Goal: Task Accomplishment & Management: Use online tool/utility

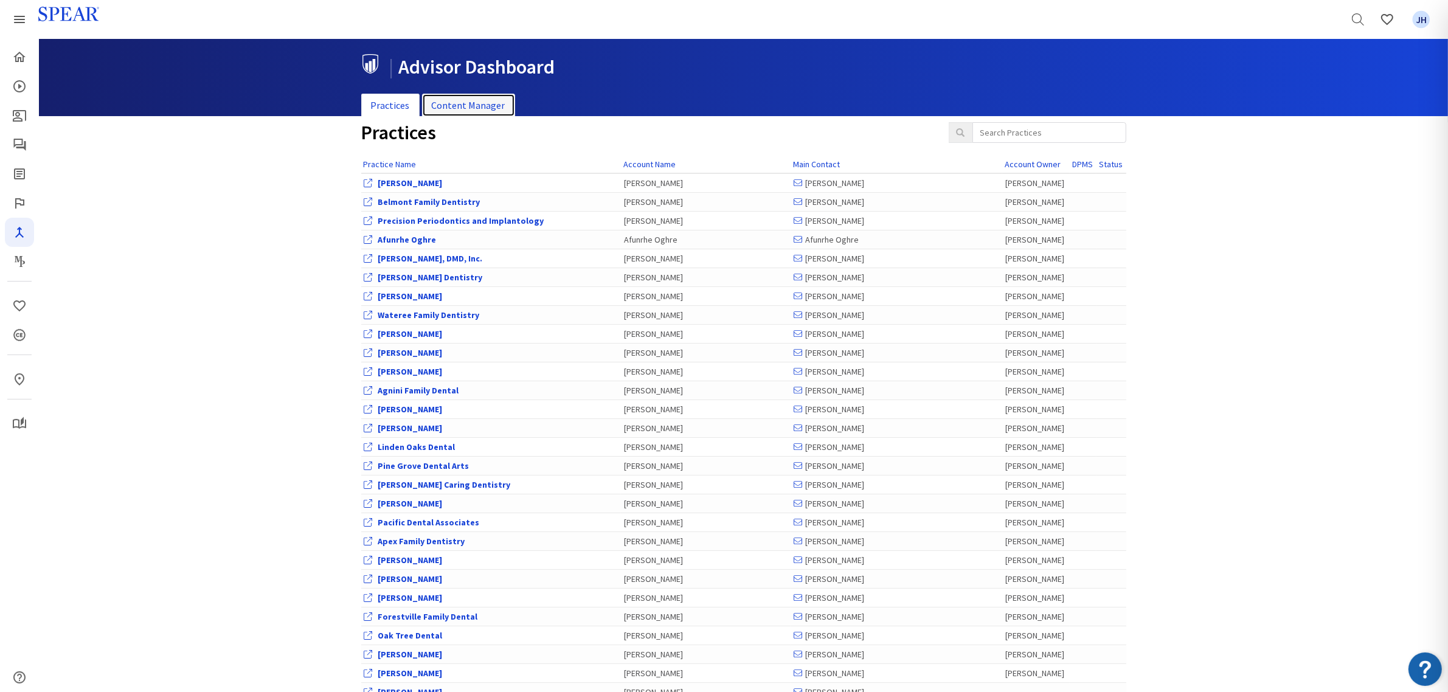
click at [481, 103] on link "Content Manager" at bounding box center [468, 106] width 93 height 24
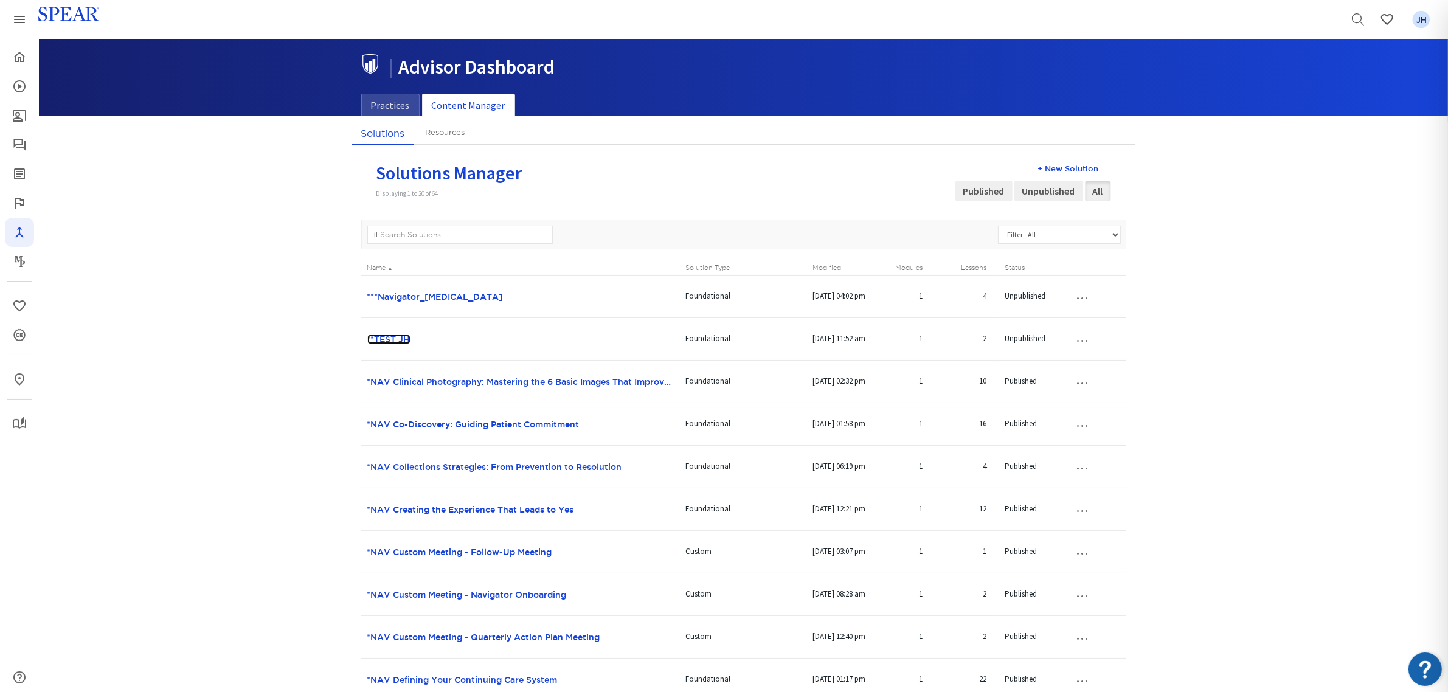
click at [402, 337] on link "**TEST JH" at bounding box center [388, 339] width 43 height 10
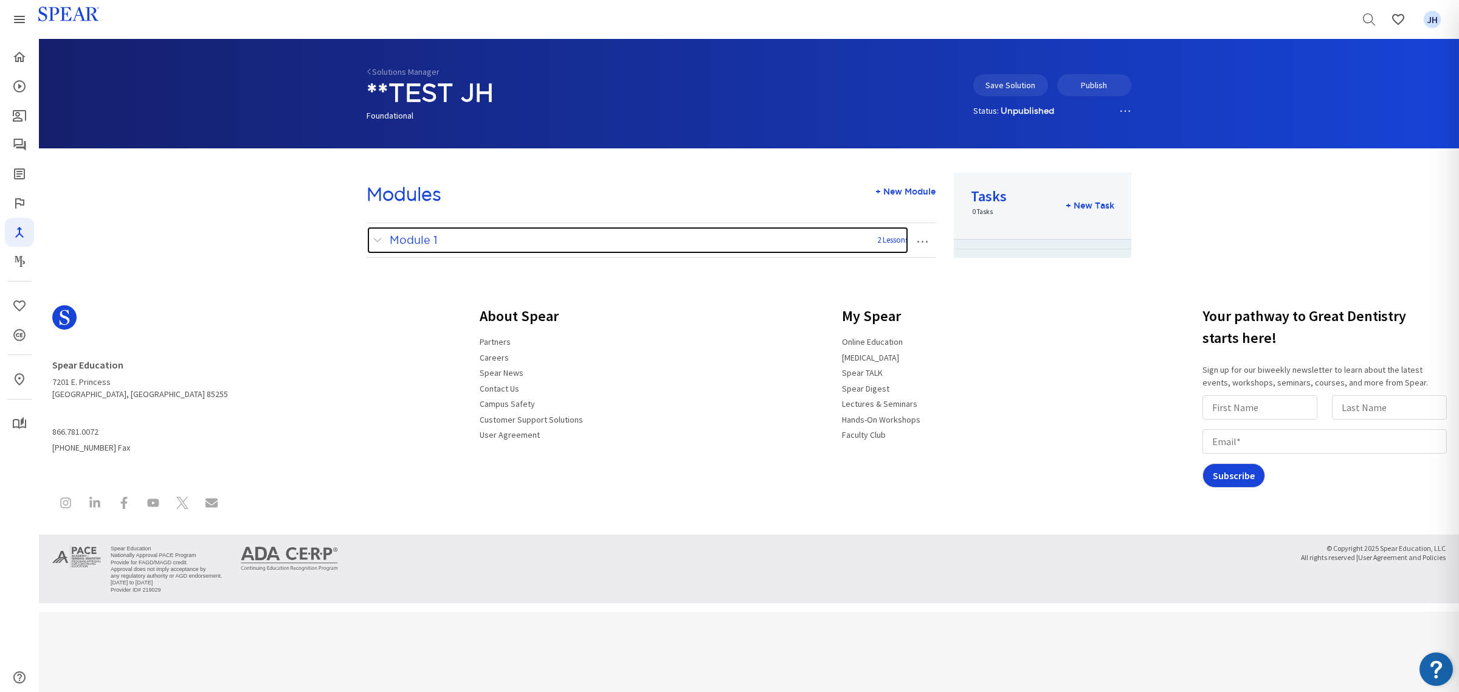
click at [379, 239] on span at bounding box center [380, 240] width 15 height 16
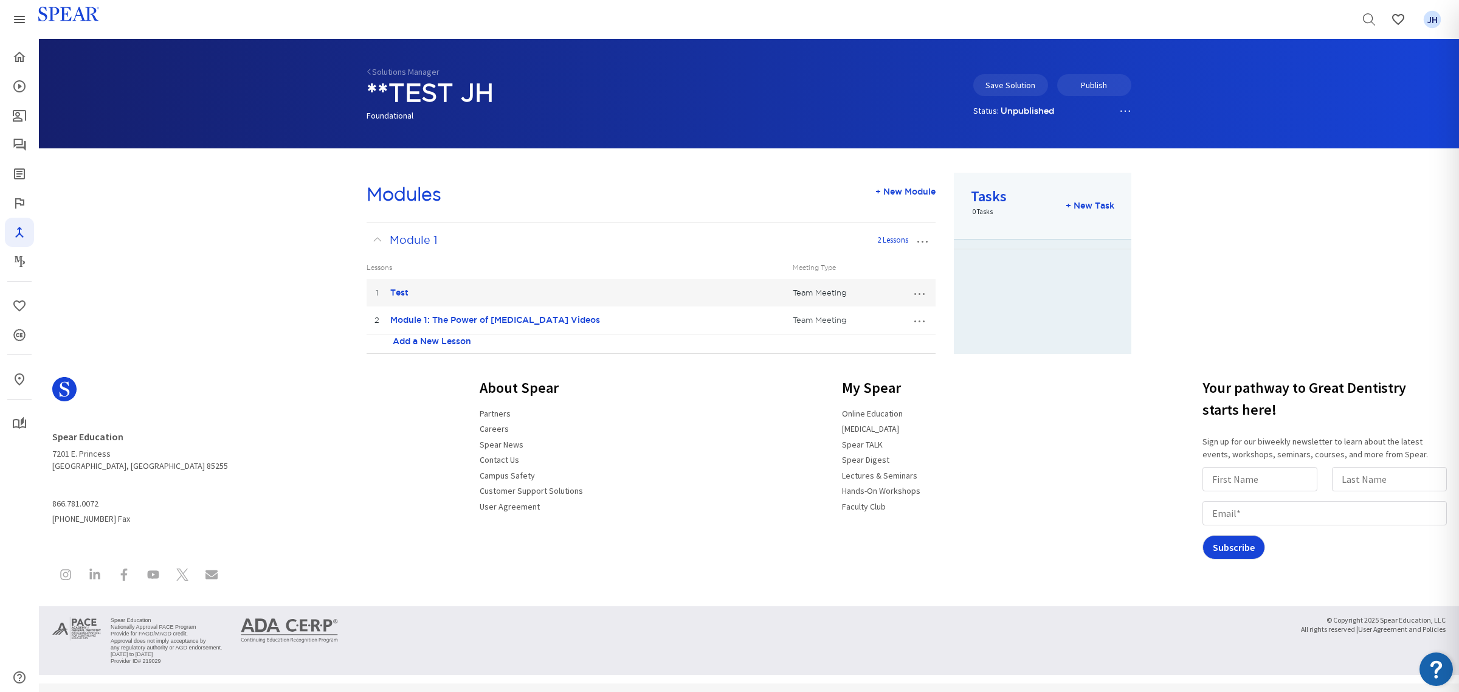
click at [923, 322] on button "…" at bounding box center [919, 319] width 27 height 19
click at [898, 338] on link "Edit Lesson" at bounding box center [878, 342] width 108 height 16
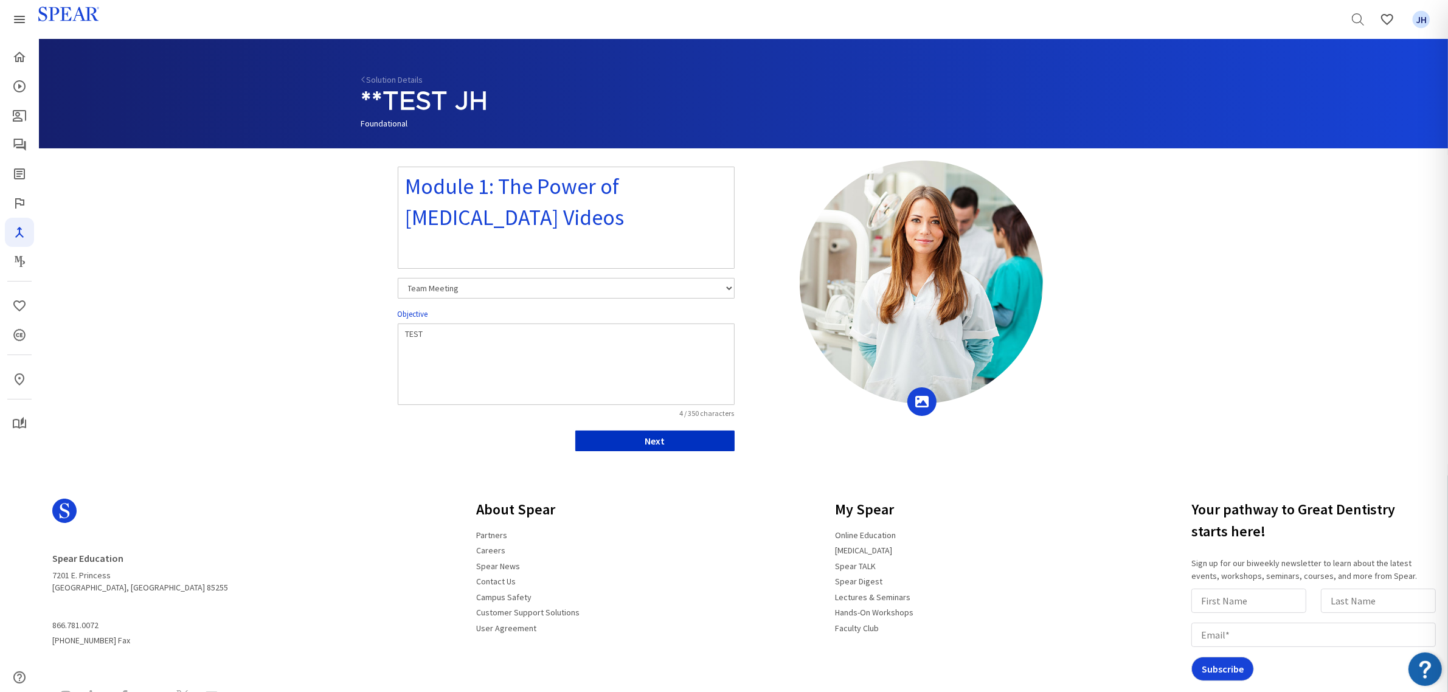
click at [710, 441] on button "Next" at bounding box center [654, 440] width 159 height 21
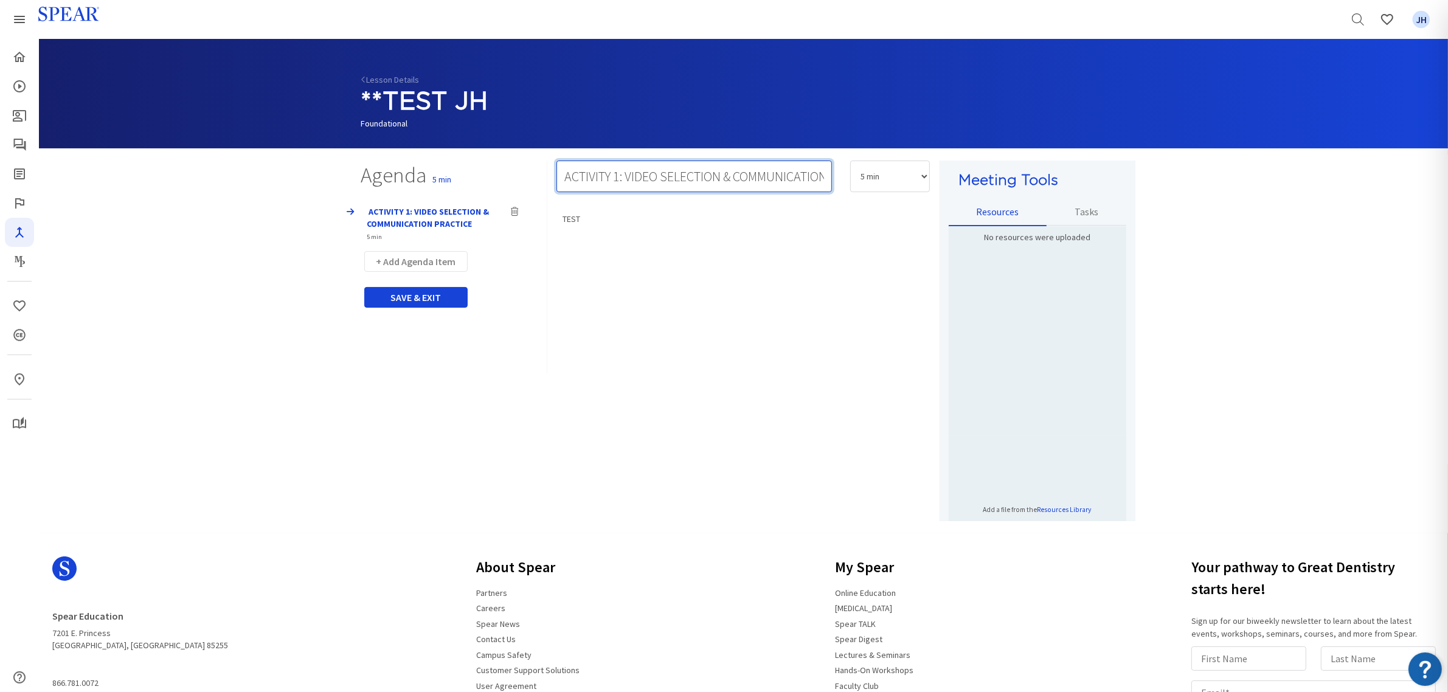
scroll to position [0, 66]
drag, startPoint x: 563, startPoint y: 175, endPoint x: 921, endPoint y: 166, distance: 358.2
click at [921, 166] on div "ACTIVITY 1: VIDEO SELECTION & COMMUNICATION PRACTICE 5 min 10 min 15 min 20 min…" at bounding box center [743, 183] width 392 height 44
paste input "Team Activity 1: Selecting Chairside Videos for Significant Dental Condi"
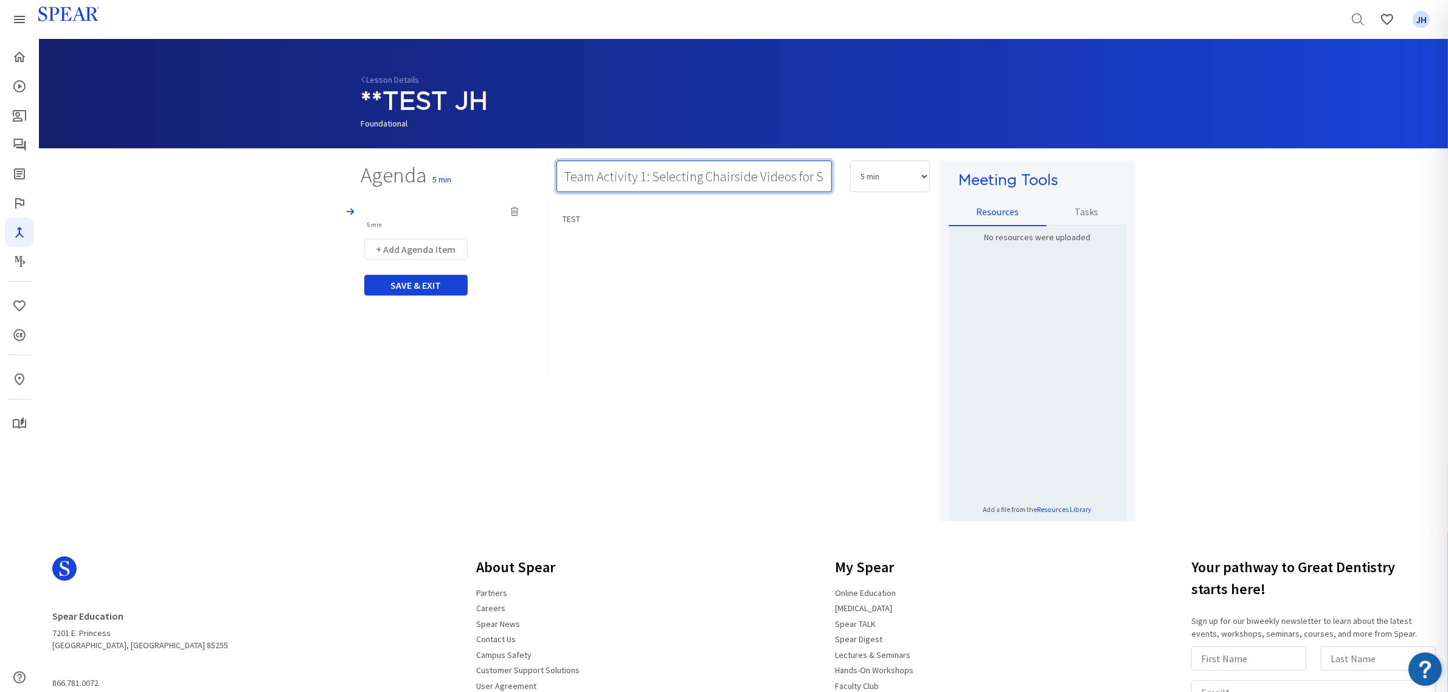
scroll to position [0, 119]
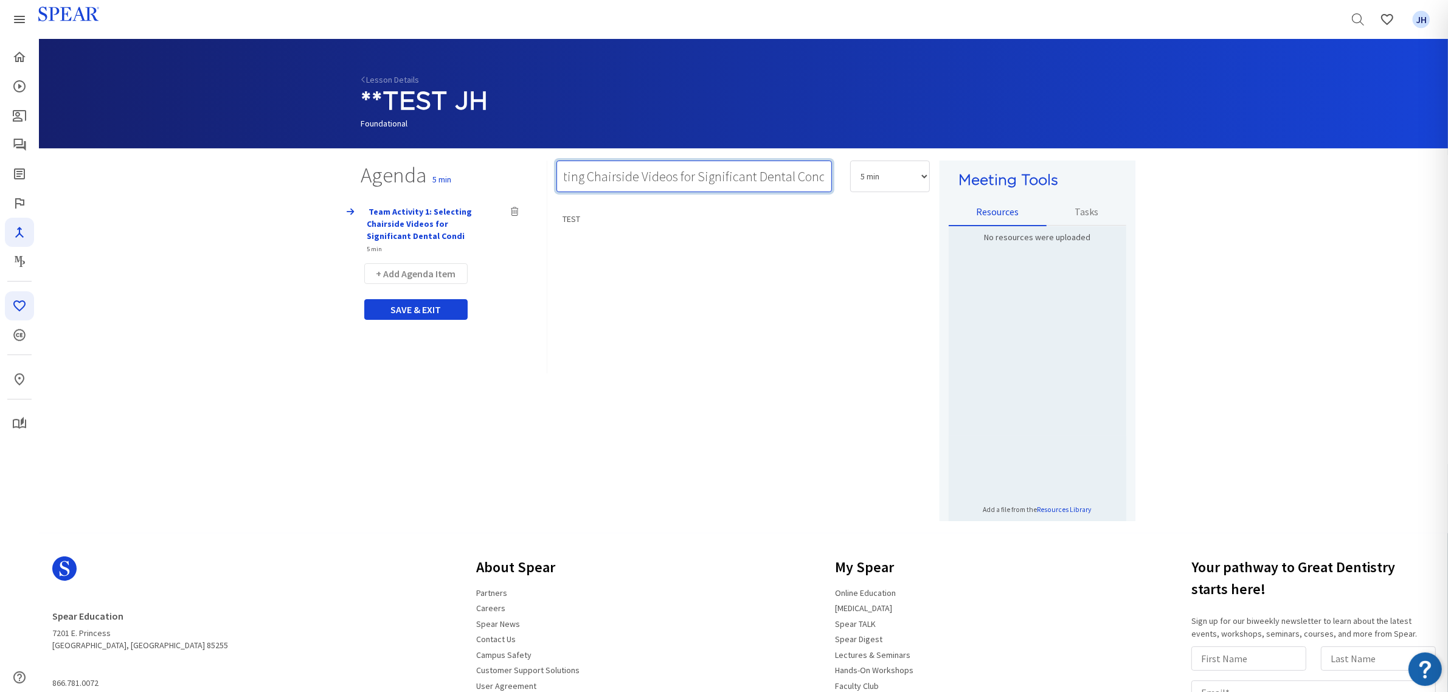
type input "Team Activity 1: Selecting Chairside Videos for Significant Dental Condi"
click at [695, 226] on div "TEST" at bounding box center [742, 362] width 373 height 316
click at [439, 274] on button "+ Add Agenda Item" at bounding box center [415, 273] width 103 height 21
click at [571, 171] on input "text" at bounding box center [693, 177] width 275 height 32
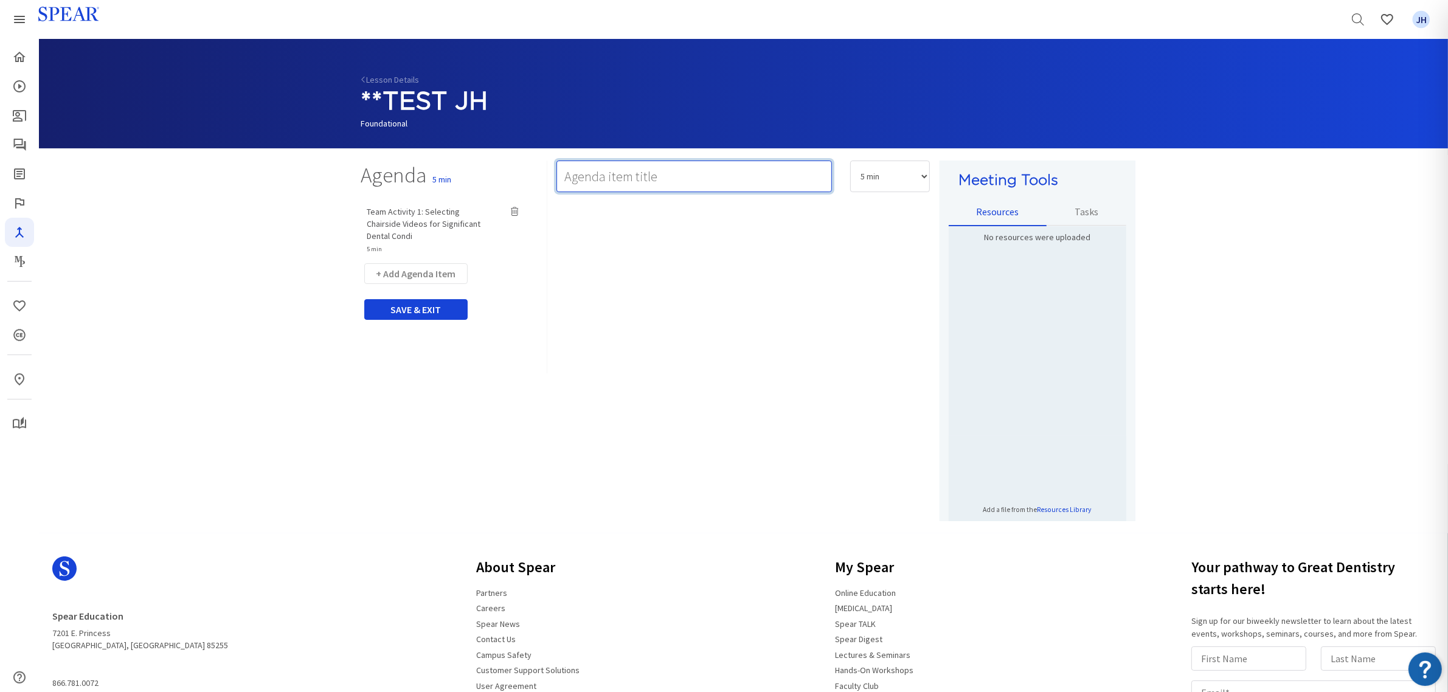
paste input "Select Chairside Videos for Significant Dental Conditions"
type input "Select Chairside Videos for Significant Dental Conditions"
click at [433, 263] on button "+ Add Agenda Item" at bounding box center [415, 273] width 103 height 21
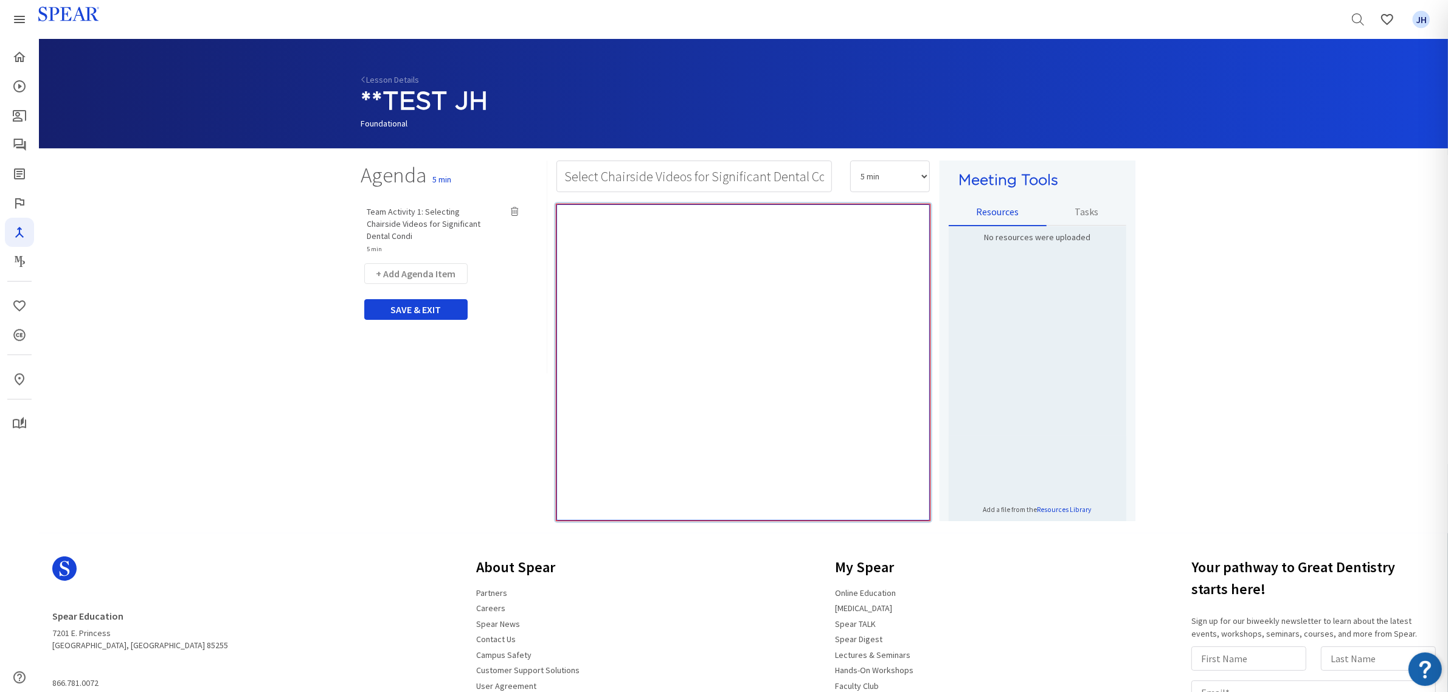
click at [669, 240] on div "Rich Text Editor, main" at bounding box center [742, 362] width 373 height 316
click at [429, 263] on button "+ Add Agenda Item" at bounding box center [415, 273] width 103 height 21
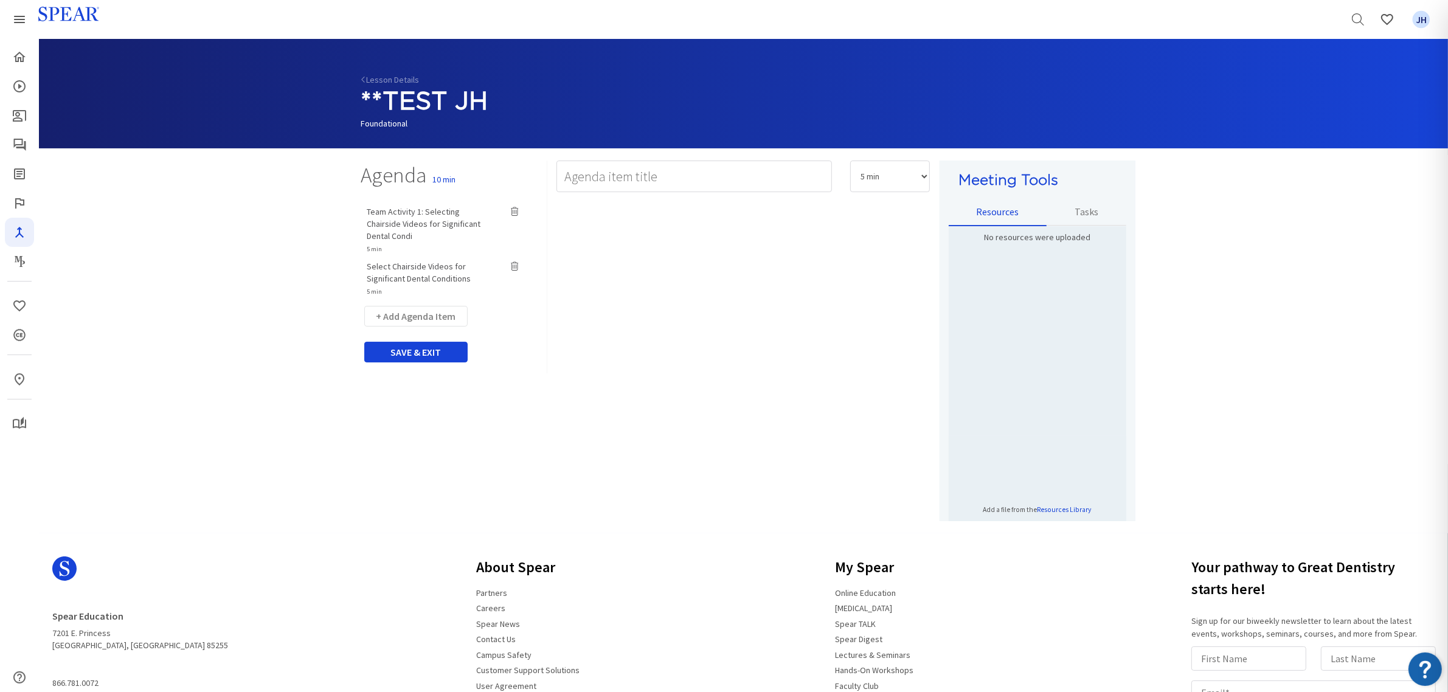
click at [406, 259] on div "Team Activity 1: Selecting Chairside Videos for Significant Dental Condi 5 min …" at bounding box center [449, 247] width 195 height 97
click at [406, 261] on span "Select Chairside Videos for Significant Dental Conditions" at bounding box center [419, 272] width 104 height 23
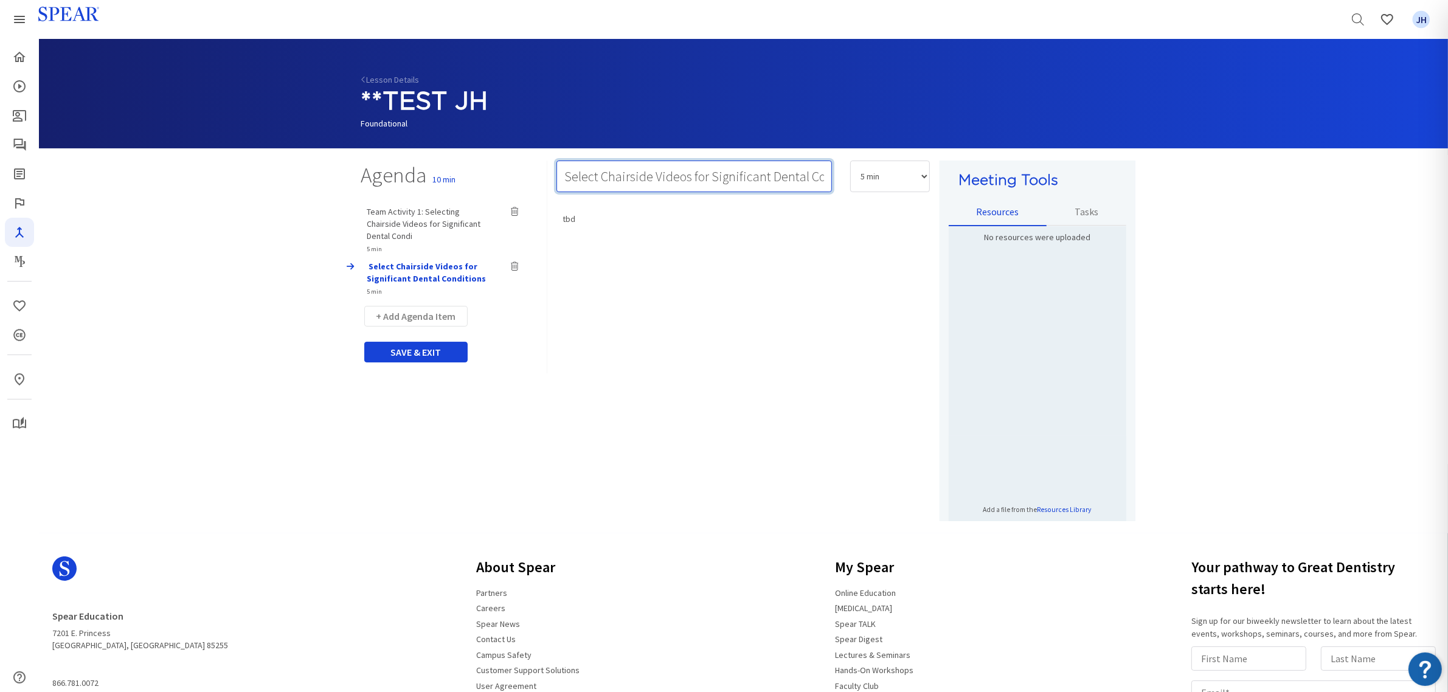
click at [567, 174] on input "Select Chairside Videos for Significant Dental Conditions" at bounding box center [693, 177] width 275 height 32
click at [606, 176] on input "Team ACtivity 1Select Chairside Videos for Significant Dental Conditions" at bounding box center [693, 177] width 275 height 32
click at [610, 176] on input "Team ACtivity 1Select Chairside Videos for Significant Dental Conditions" at bounding box center [693, 177] width 275 height 32
click at [649, 177] on input "Team Activity 1Select Chairside Videos for Significant Dental Conditions" at bounding box center [693, 177] width 275 height 32
click at [818, 181] on input "Team Activity 1:elect Chairside Videos for Significant Dental Conditions" at bounding box center [693, 177] width 275 height 32
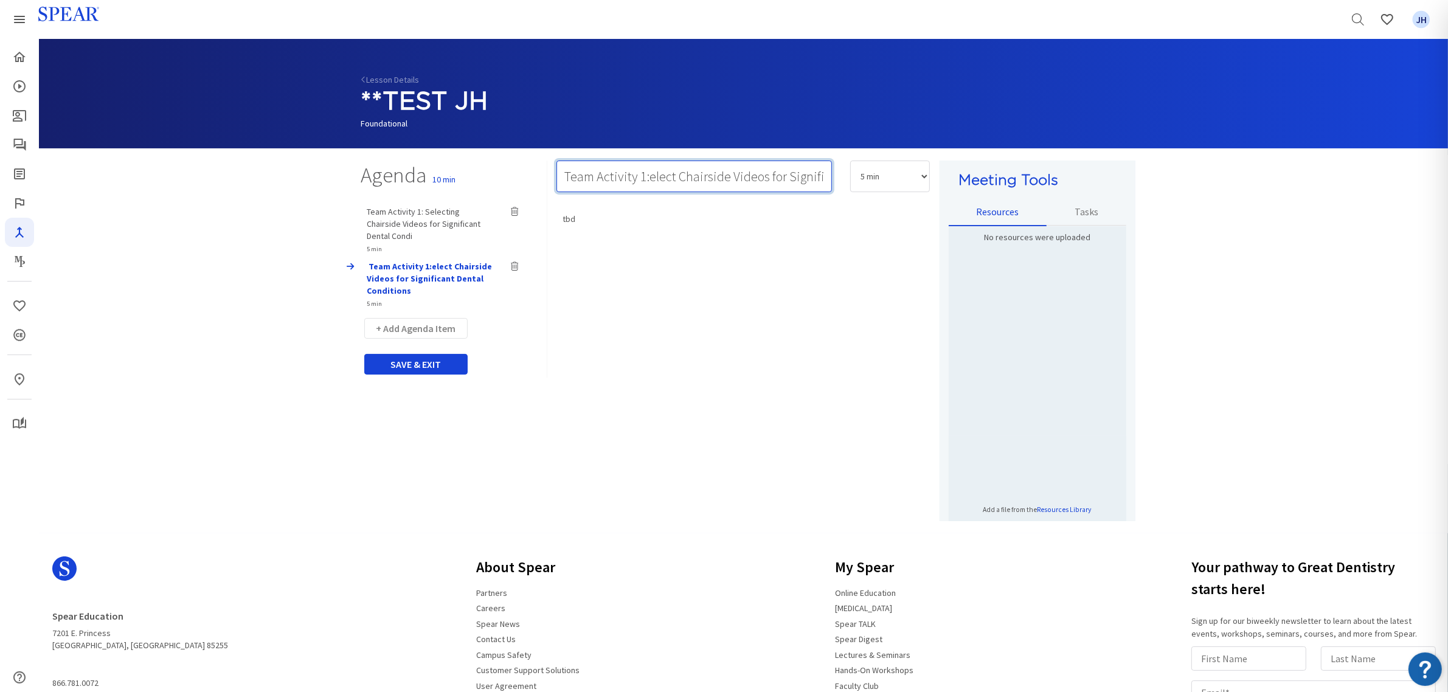
drag, startPoint x: 820, startPoint y: 178, endPoint x: 826, endPoint y: 176, distance: 6.2
click at [821, 177] on input "Team Activity 1:elect Chairside Videos for Significant Dental Conditions" at bounding box center [693, 177] width 275 height 32
click at [824, 176] on input "Team Activity 1:elect Chairside Videos for Significant Dental Conditions" at bounding box center [693, 177] width 275 height 32
drag, startPoint x: 783, startPoint y: 179, endPoint x: 773, endPoint y: 179, distance: 10.3
click at [782, 179] on input "Team Activity 1:elect Chairside Videos for Significant Dental Conditions" at bounding box center [693, 177] width 275 height 32
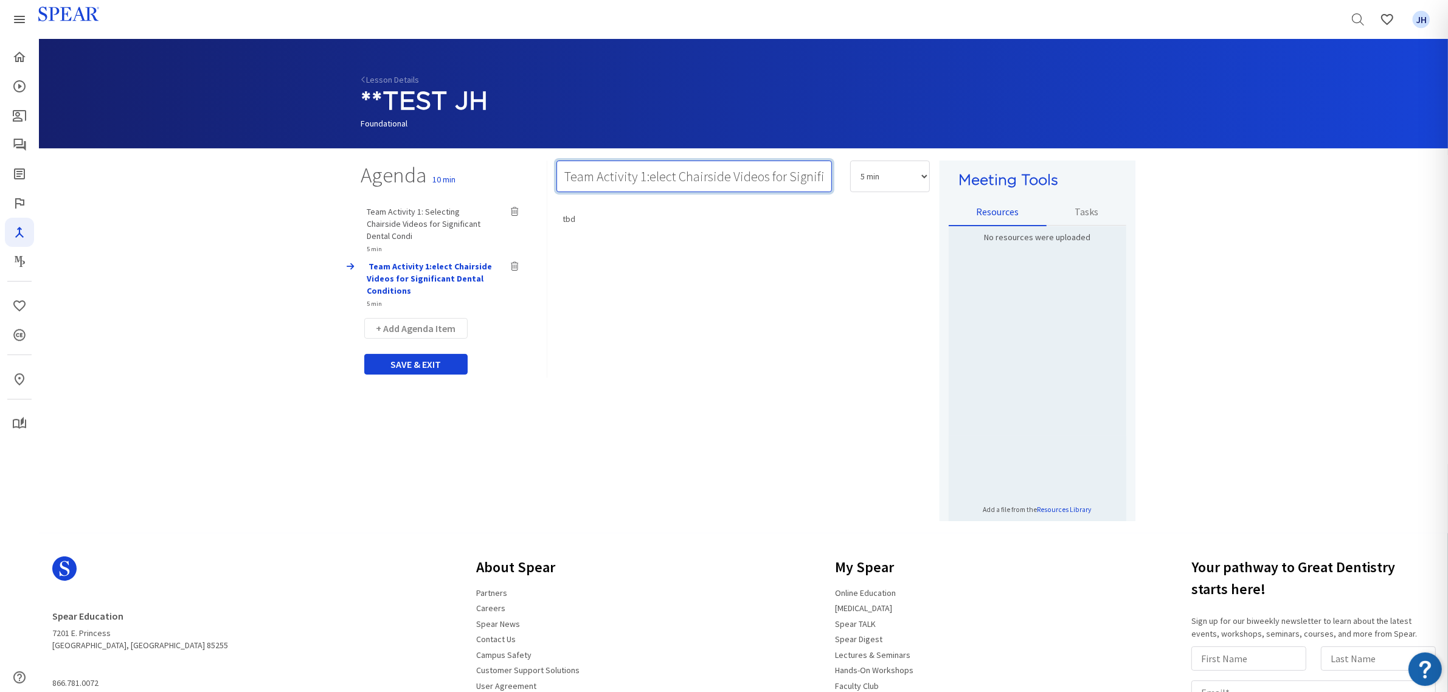
click at [821, 178] on input "Team Activity 1:elect Chairside Videos for Significant Dental Conditions" at bounding box center [693, 177] width 275 height 32
click at [651, 175] on input "Team Activity 1:elect Chairside Videos for Signifionditions" at bounding box center [693, 177] width 275 height 32
click at [809, 180] on input "Team Activity 1: Select Chairside Videos for Signifionditions" at bounding box center [693, 177] width 275 height 32
click at [823, 178] on input "Team Activity 1: Select Chairside Videos for Signifionditions" at bounding box center [693, 177] width 275 height 32
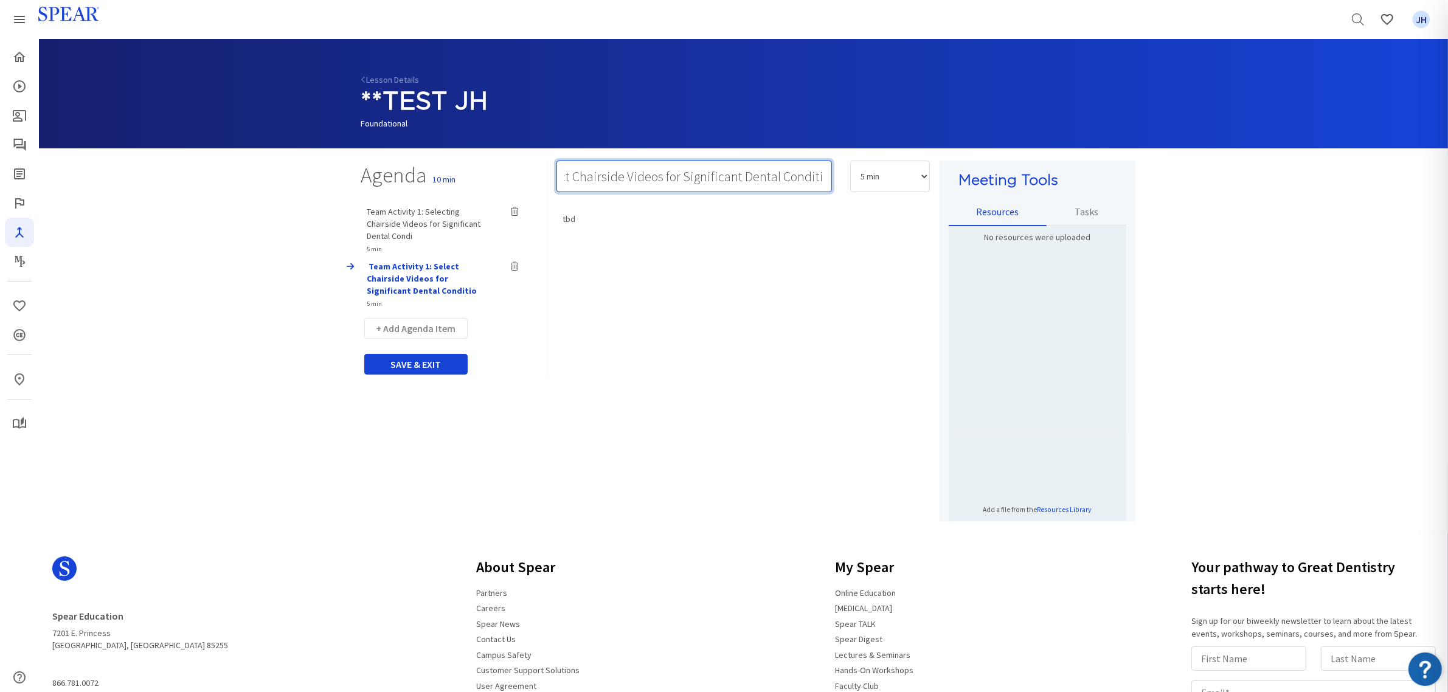
type input "Team Activity 1: Select Chairside Videos for Significant Dental Conditio"
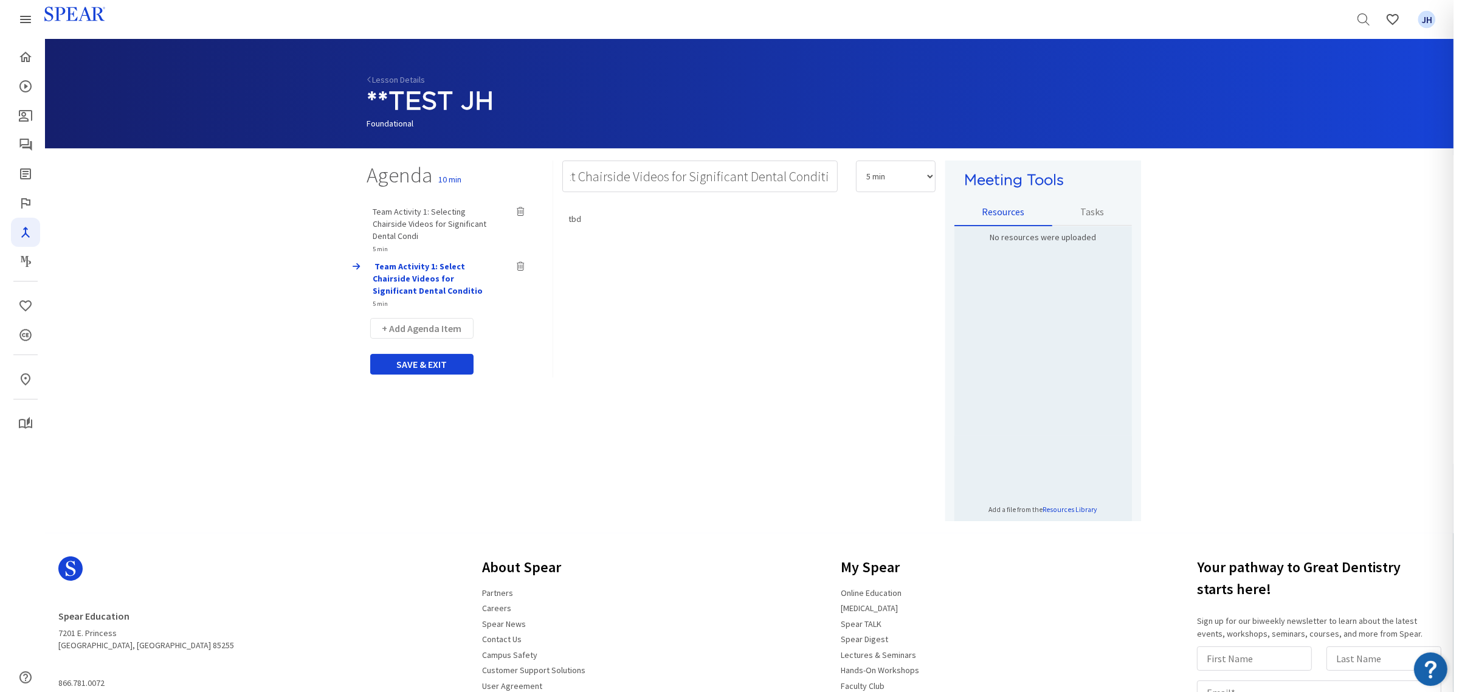
scroll to position [0, 0]
click at [386, 76] on link "Lesson Details" at bounding box center [390, 79] width 58 height 11
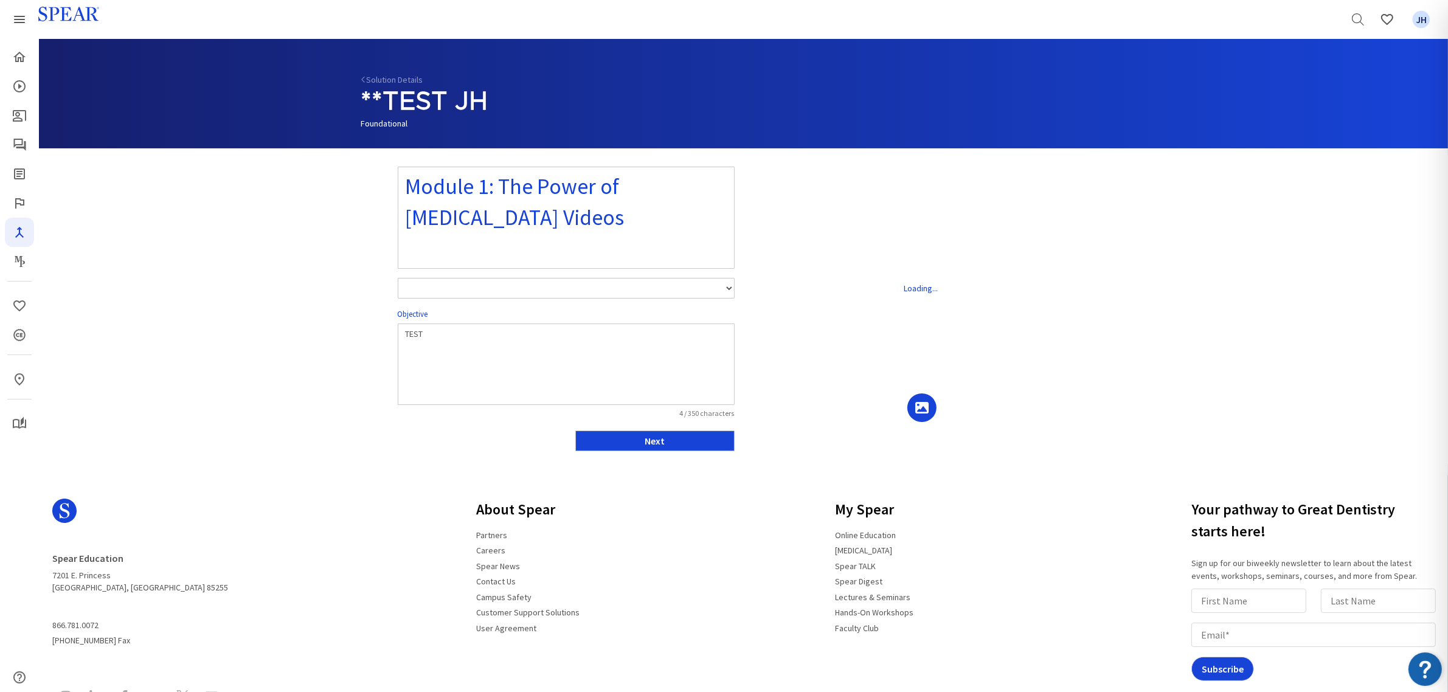
select select "number:1"
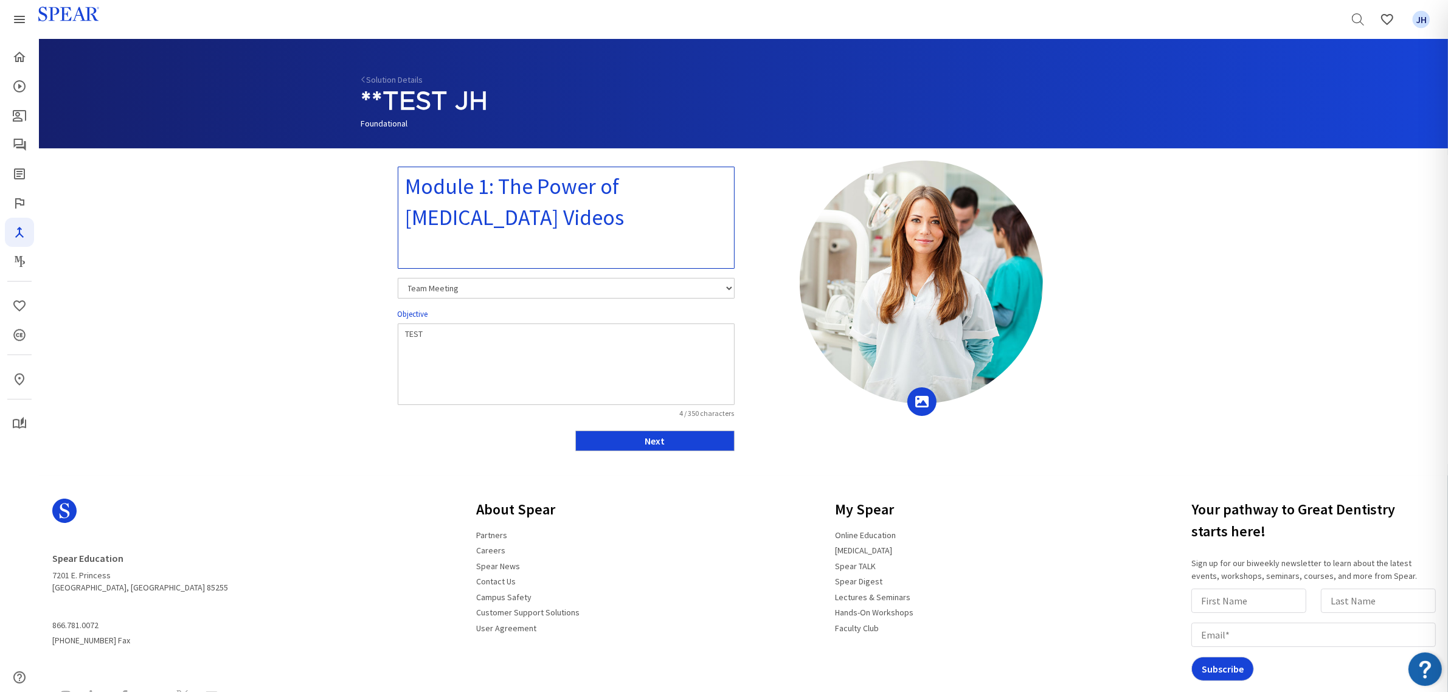
drag, startPoint x: 480, startPoint y: 188, endPoint x: 486, endPoint y: 185, distance: 6.8
click at [486, 185] on textarea "Module 1: The Power of [MEDICAL_DATA] Videos" at bounding box center [566, 218] width 337 height 102
drag, startPoint x: 503, startPoint y: 184, endPoint x: 621, endPoint y: 215, distance: 122.0
click at [621, 215] on textarea "Module 4: The Power of [MEDICAL_DATA] Videos" at bounding box center [566, 218] width 337 height 102
type textarea "Module 4: Using [MEDICAL_DATA] Videos for Significant Dental Issues"
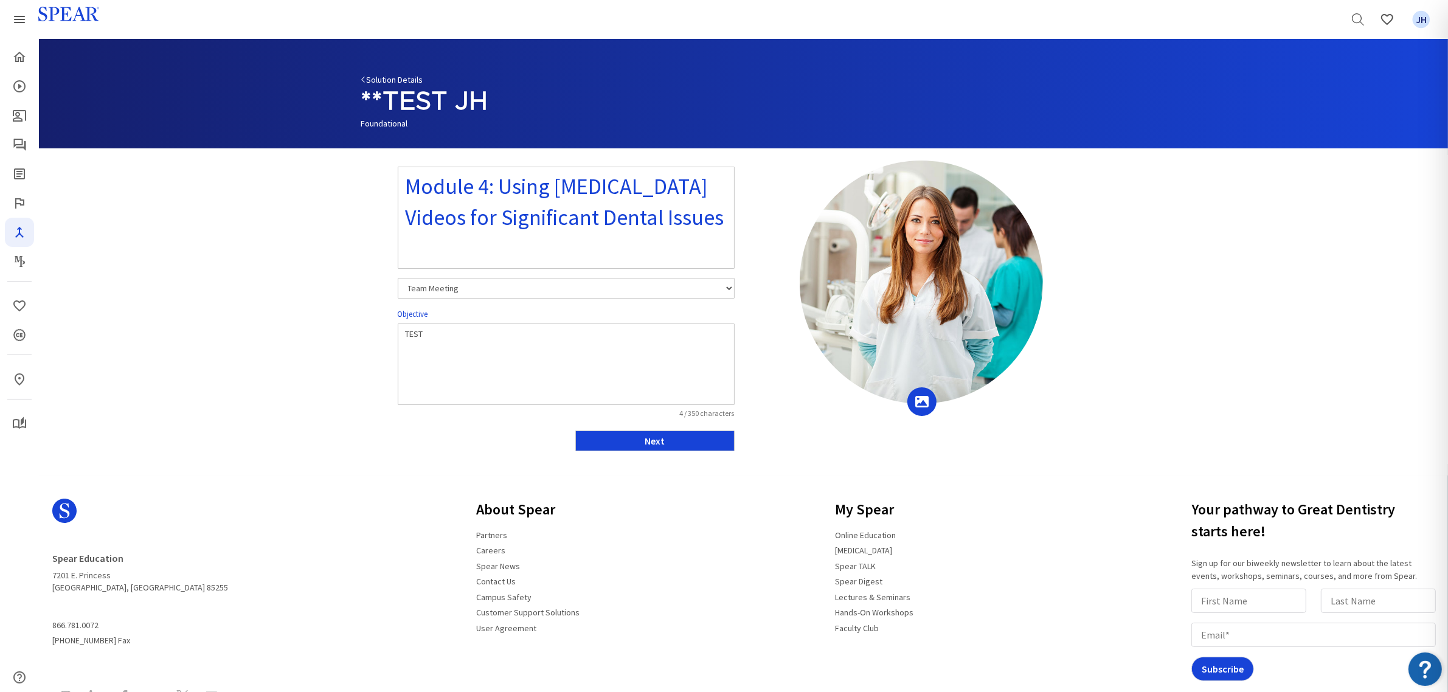
click at [381, 77] on link "Solution Details" at bounding box center [392, 79] width 62 height 11
